Goal: Task Accomplishment & Management: Manage account settings

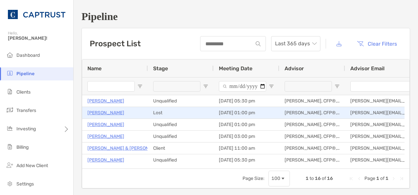
click at [104, 112] on p "[PERSON_NAME]" at bounding box center [105, 113] width 37 height 8
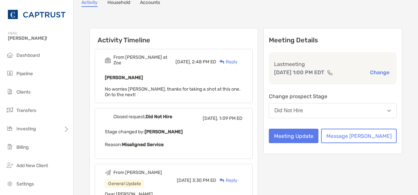
scroll to position [43, 0]
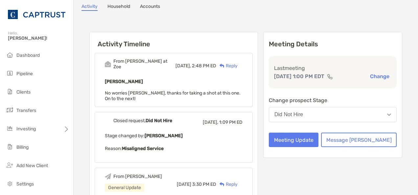
click at [387, 116] on img "button" at bounding box center [389, 115] width 4 height 2
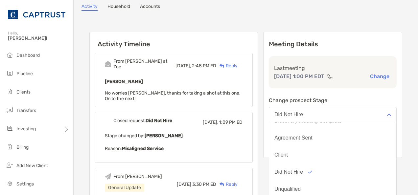
scroll to position [51, 0]
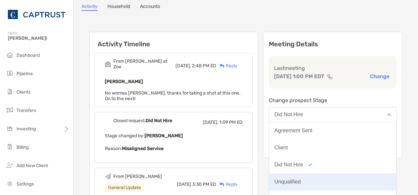
click at [334, 190] on button "Unqualified" at bounding box center [332, 181] width 127 height 17
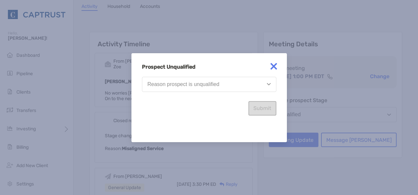
click at [269, 107] on div "Submit" at bounding box center [209, 105] width 134 height 21
click at [273, 65] on img at bounding box center [273, 66] width 13 height 13
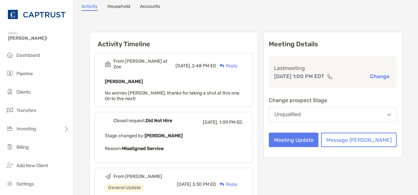
click at [237, 62] on div "Reply" at bounding box center [226, 65] width 21 height 7
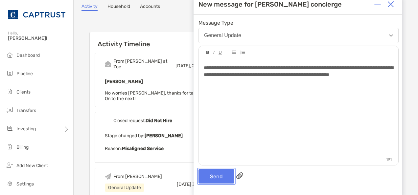
click at [215, 179] on button "Send" at bounding box center [216, 176] width 36 height 14
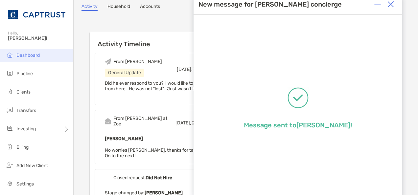
click at [29, 53] on span "Dashboard" at bounding box center [27, 56] width 23 height 6
